Goal: Task Accomplishment & Management: Use online tool/utility

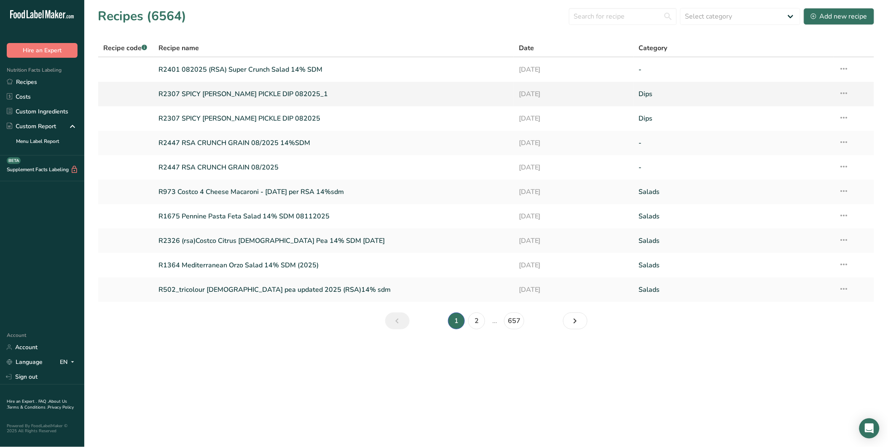
click at [281, 95] on link "R2307 SPICY [PERSON_NAME] PICKLE DIP 082025_1" at bounding box center [333, 94] width 350 height 18
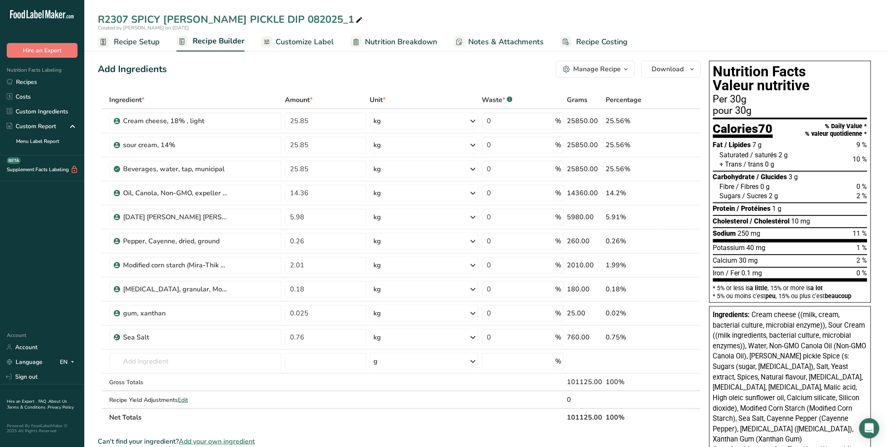
click at [294, 40] on span "Customize Label" at bounding box center [305, 41] width 58 height 11
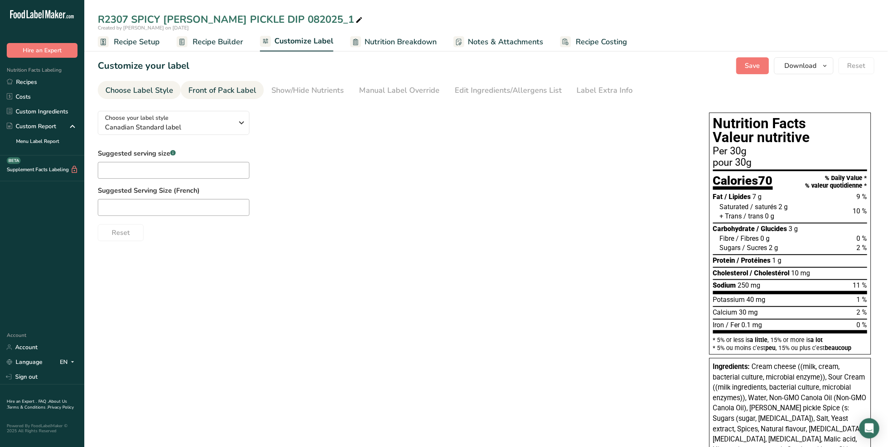
click at [229, 94] on div "Front of Pack Label" at bounding box center [222, 90] width 68 height 11
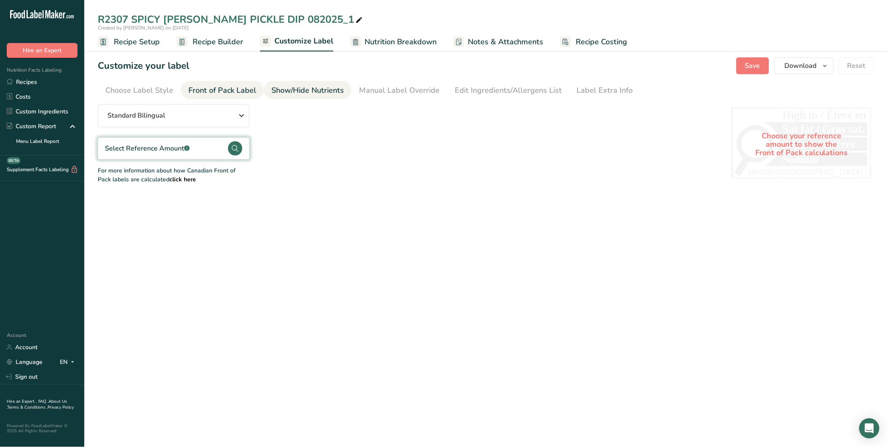
click at [318, 91] on div "Show/Hide Nutrients" at bounding box center [307, 90] width 72 height 11
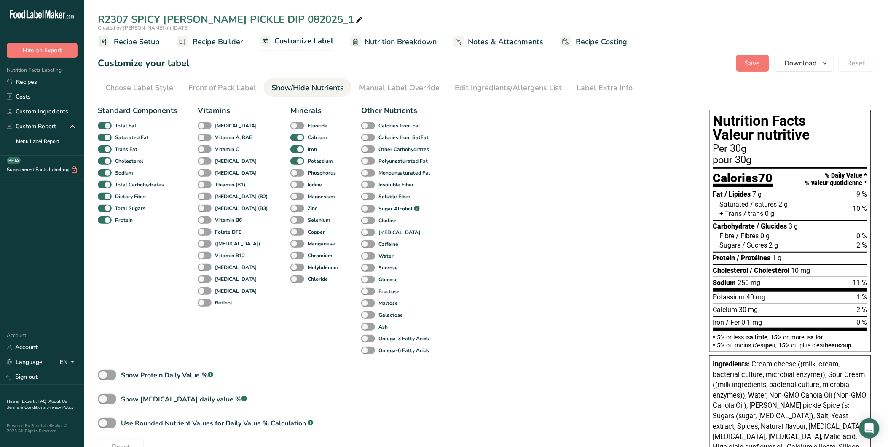
scroll to position [2, 0]
click at [417, 89] on div "Manual Label Override" at bounding box center [399, 88] width 80 height 11
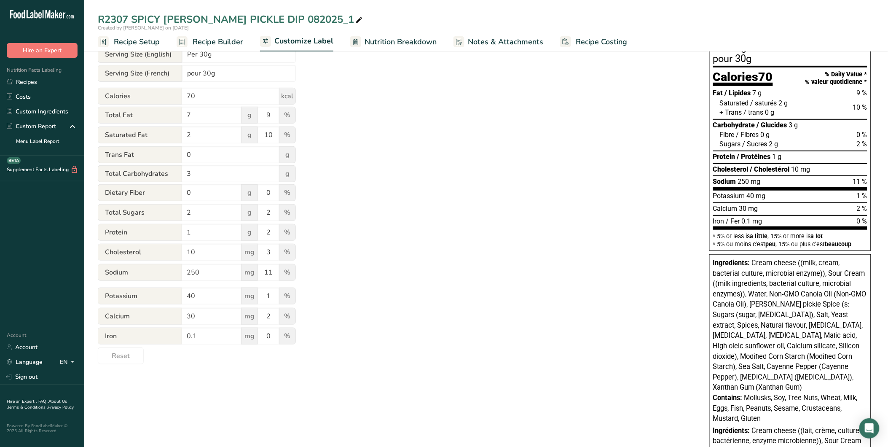
scroll to position [0, 0]
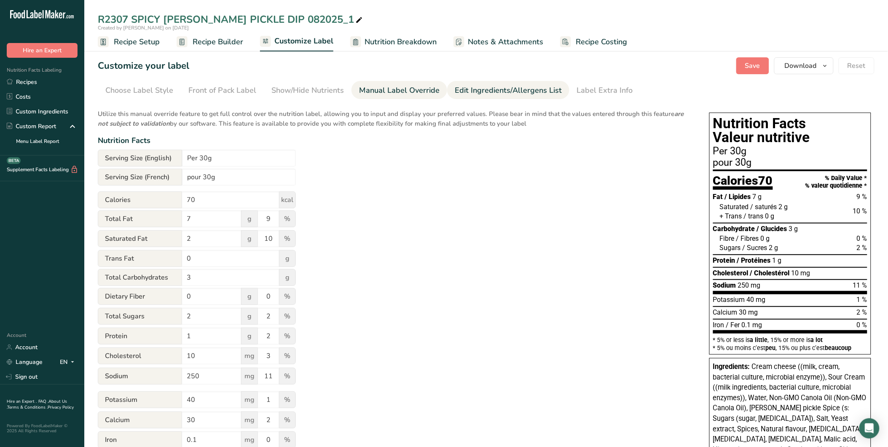
click at [498, 92] on div "Edit Ingredients/Allergens List" at bounding box center [508, 90] width 107 height 11
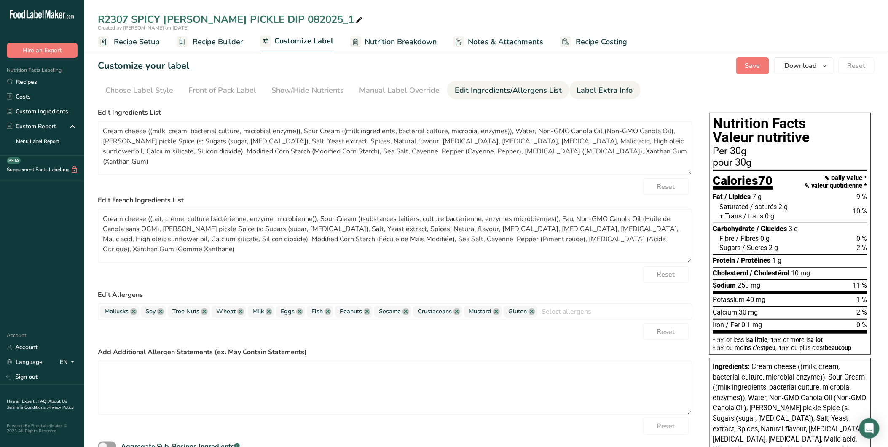
click at [595, 94] on div "Label Extra Info" at bounding box center [605, 90] width 56 height 11
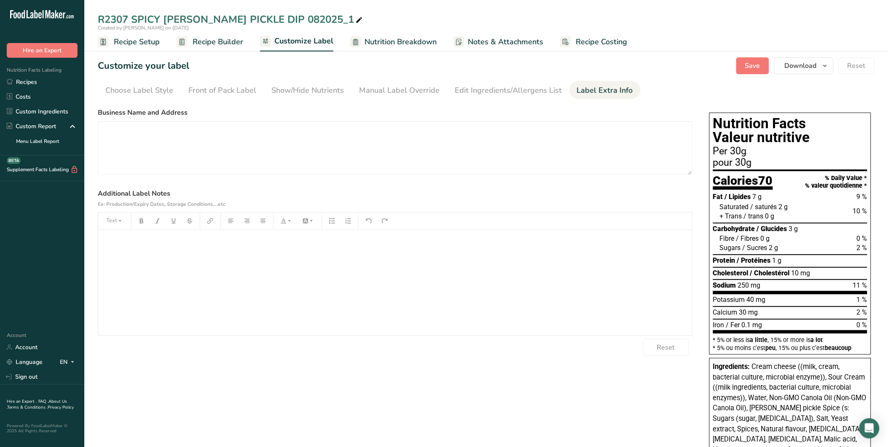
click at [402, 37] on span "Nutrition Breakdown" at bounding box center [401, 41] width 72 height 11
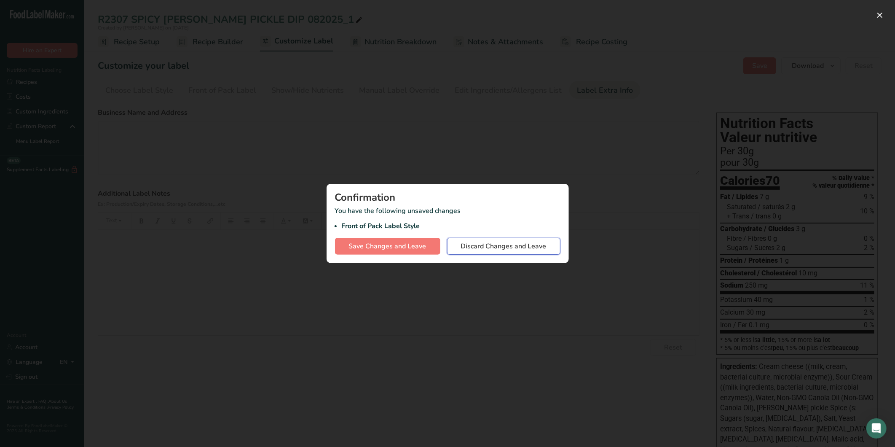
click at [474, 245] on span "Discard Changes and Leave" at bounding box center [504, 246] width 86 height 10
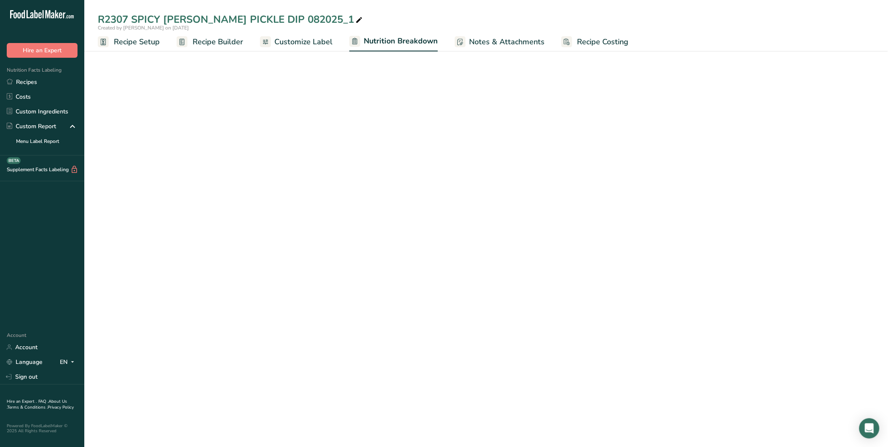
select select "Calories"
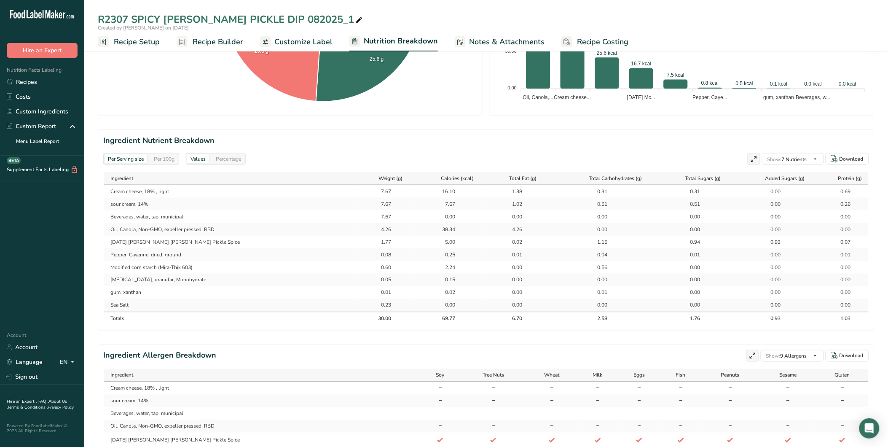
scroll to position [301, 0]
click at [228, 250] on td "Pepper, Cayenne, dried, ground" at bounding box center [228, 254] width 249 height 13
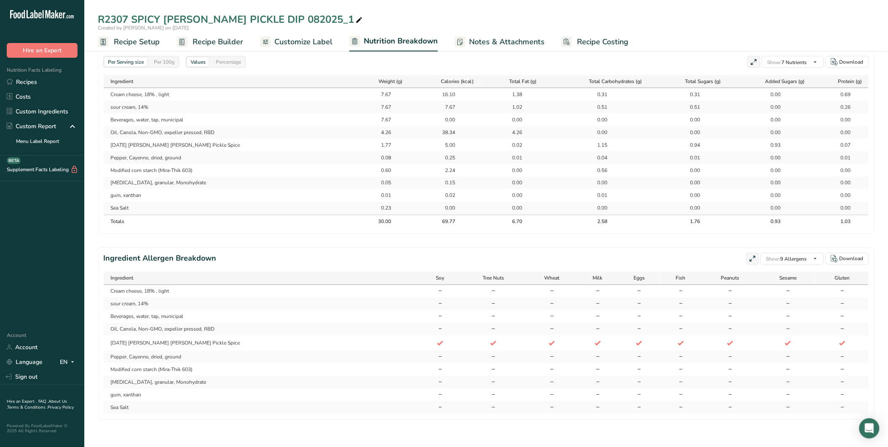
scroll to position [0, 0]
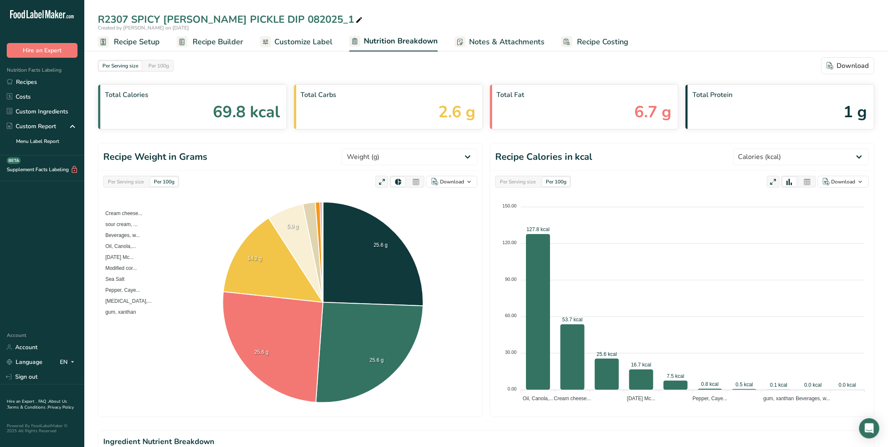
click at [494, 36] on span "Notes & Attachments" at bounding box center [506, 41] width 75 height 11
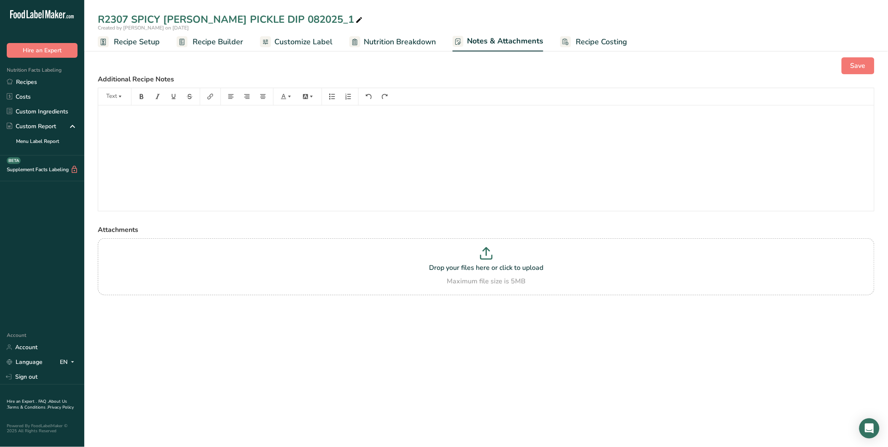
click at [127, 41] on span "Recipe Setup" at bounding box center [137, 41] width 46 height 11
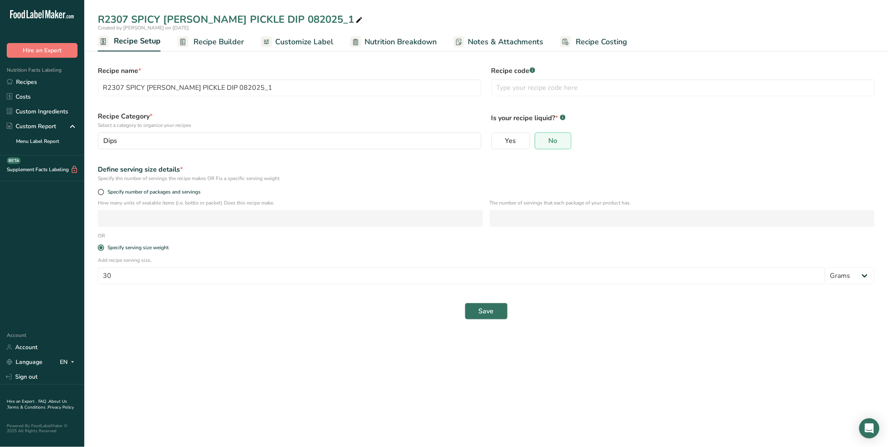
click at [224, 42] on span "Recipe Builder" at bounding box center [218, 41] width 51 height 11
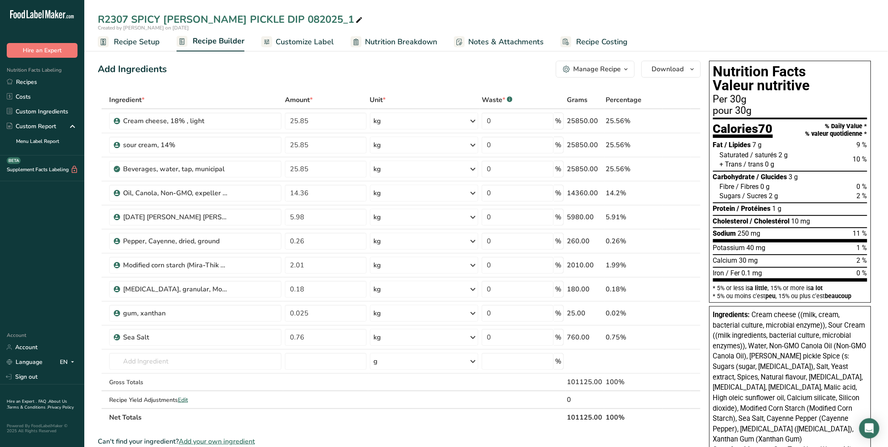
click at [618, 72] on div "Manage Recipe" at bounding box center [598, 69] width 48 height 10
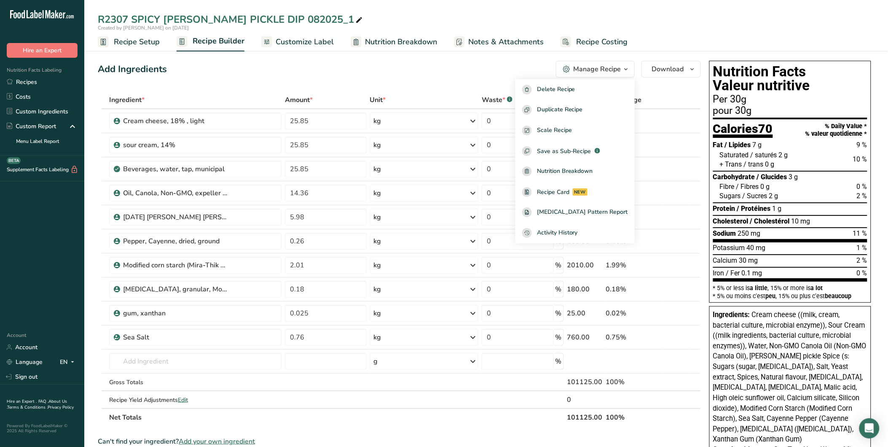
click at [618, 72] on div "Manage Recipe" at bounding box center [598, 69] width 48 height 10
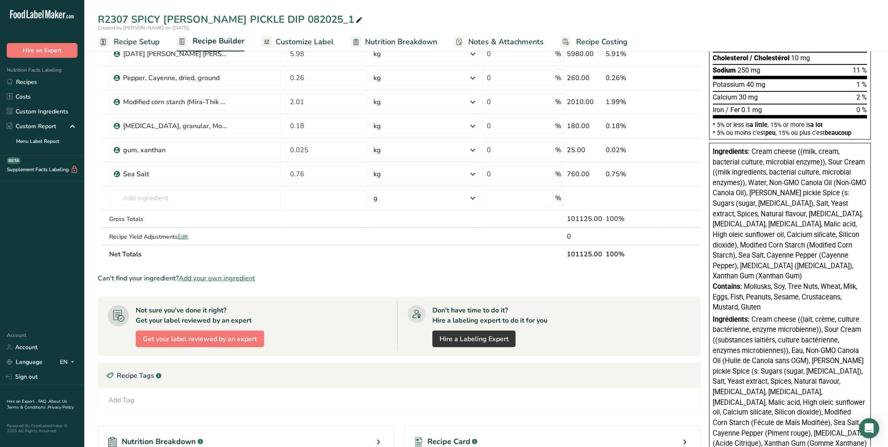
scroll to position [289, 0]
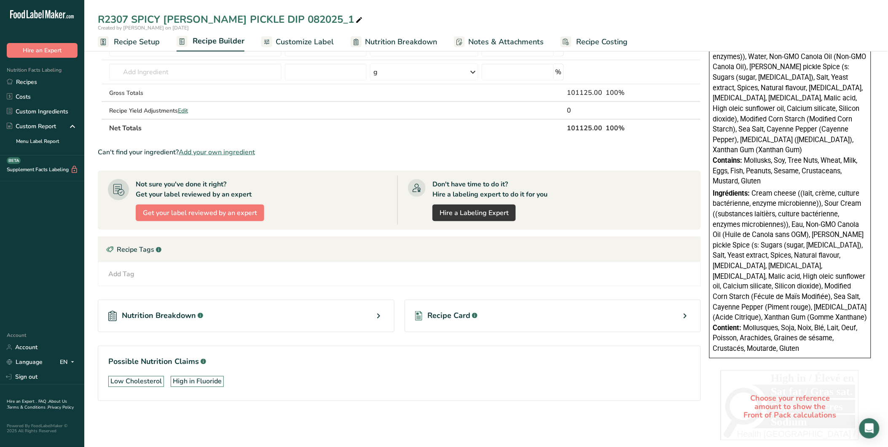
click at [325, 320] on div "Nutrition Breakdown .a-a{fill:#347362;}.b-a{fill:#fff;}" at bounding box center [246, 316] width 297 height 32
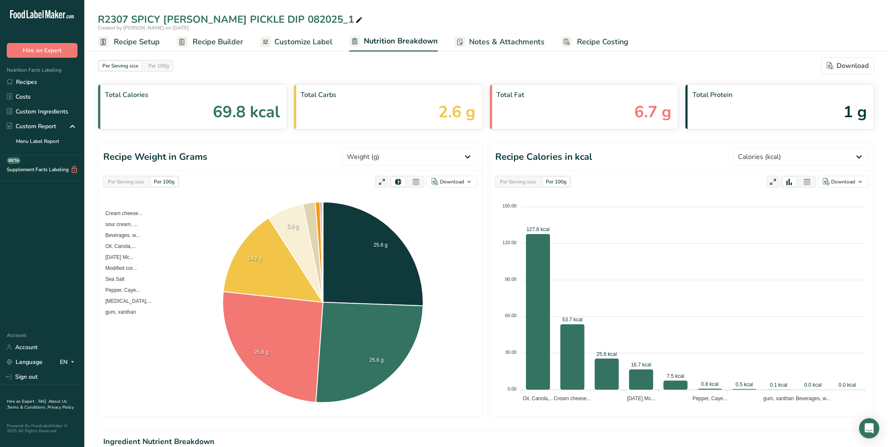
click at [731, 121] on div "[MEDICAL_DATA] 1 g" at bounding box center [779, 106] width 189 height 45
click at [786, 159] on select "Weight (g) Calories (kcal) Energy KJ (kj) Total Fat (g) Saturated Fat (g) Trans…" at bounding box center [801, 156] width 136 height 17
select select "Sodium"
click at [765, 148] on select "Weight (g) Calories (kcal) Energy KJ (kj) Total Fat (g) Saturated Fat (g) Trans…" at bounding box center [801, 156] width 136 height 17
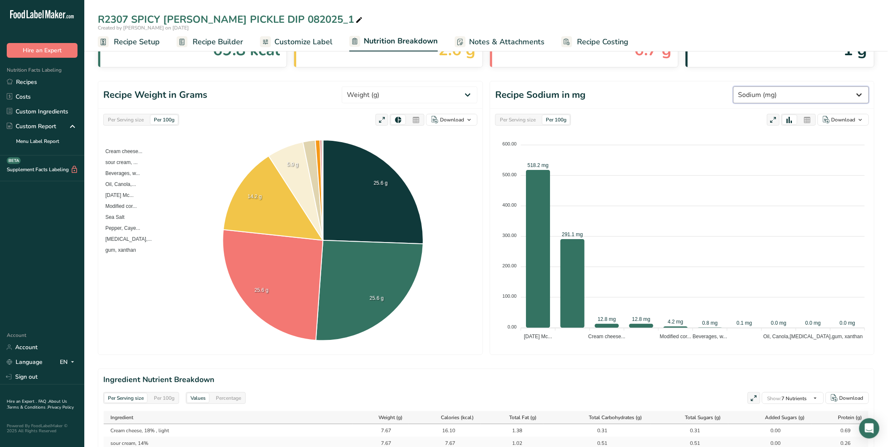
scroll to position [62, 0]
click at [569, 279] on icon at bounding box center [573, 283] width 24 height 89
